Goal: Check status

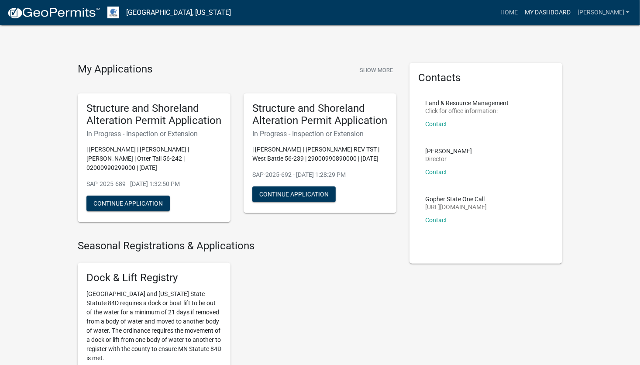
click at [556, 11] on link "My Dashboard" at bounding box center [547, 12] width 53 height 17
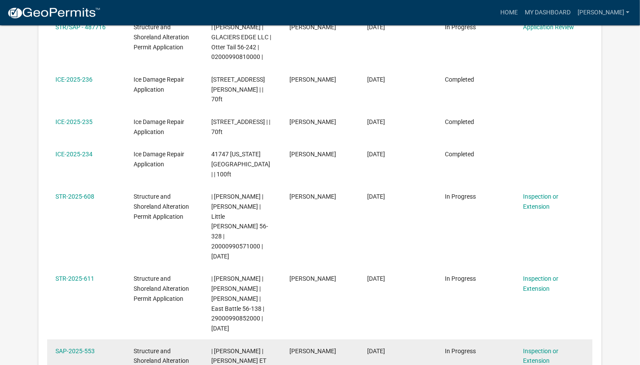
scroll to position [639, 0]
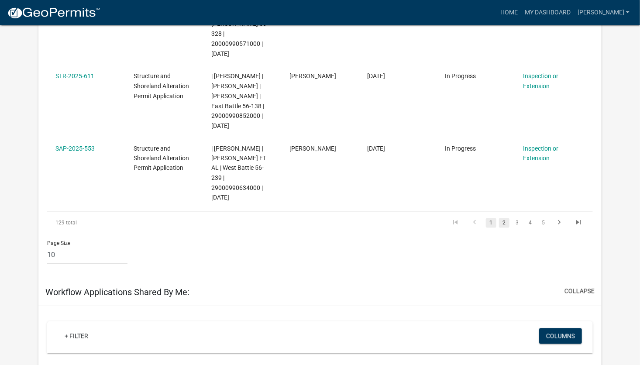
click at [507, 218] on link "2" at bounding box center [504, 223] width 10 height 10
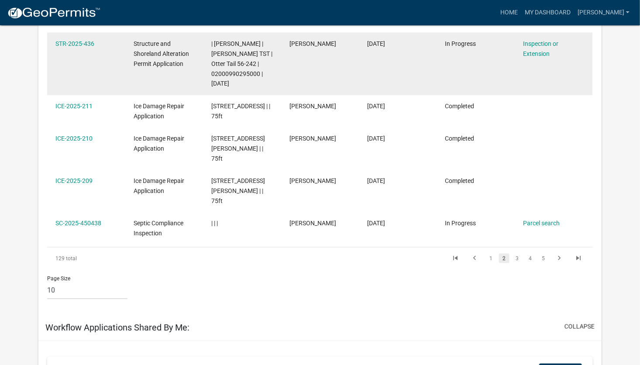
scroll to position [552, 0]
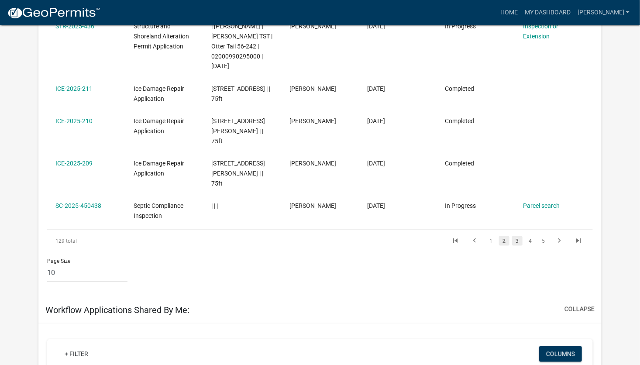
click at [519, 236] on link "3" at bounding box center [517, 241] width 10 height 10
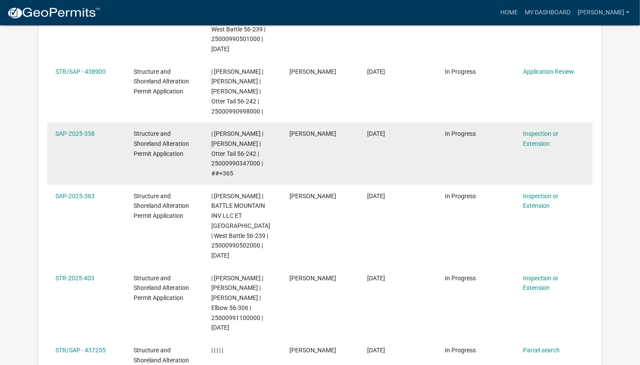
scroll to position [346, 0]
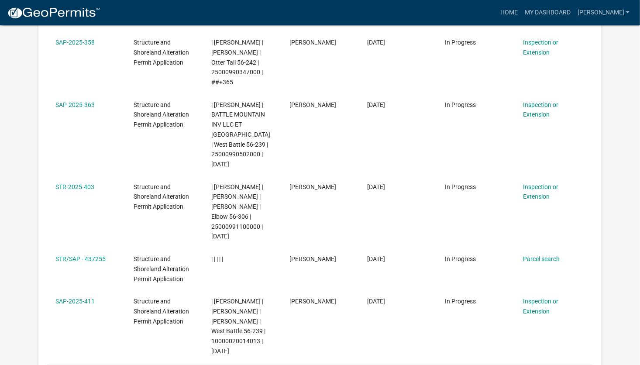
scroll to position [389, 0]
